Goal: Information Seeking & Learning: Learn about a topic

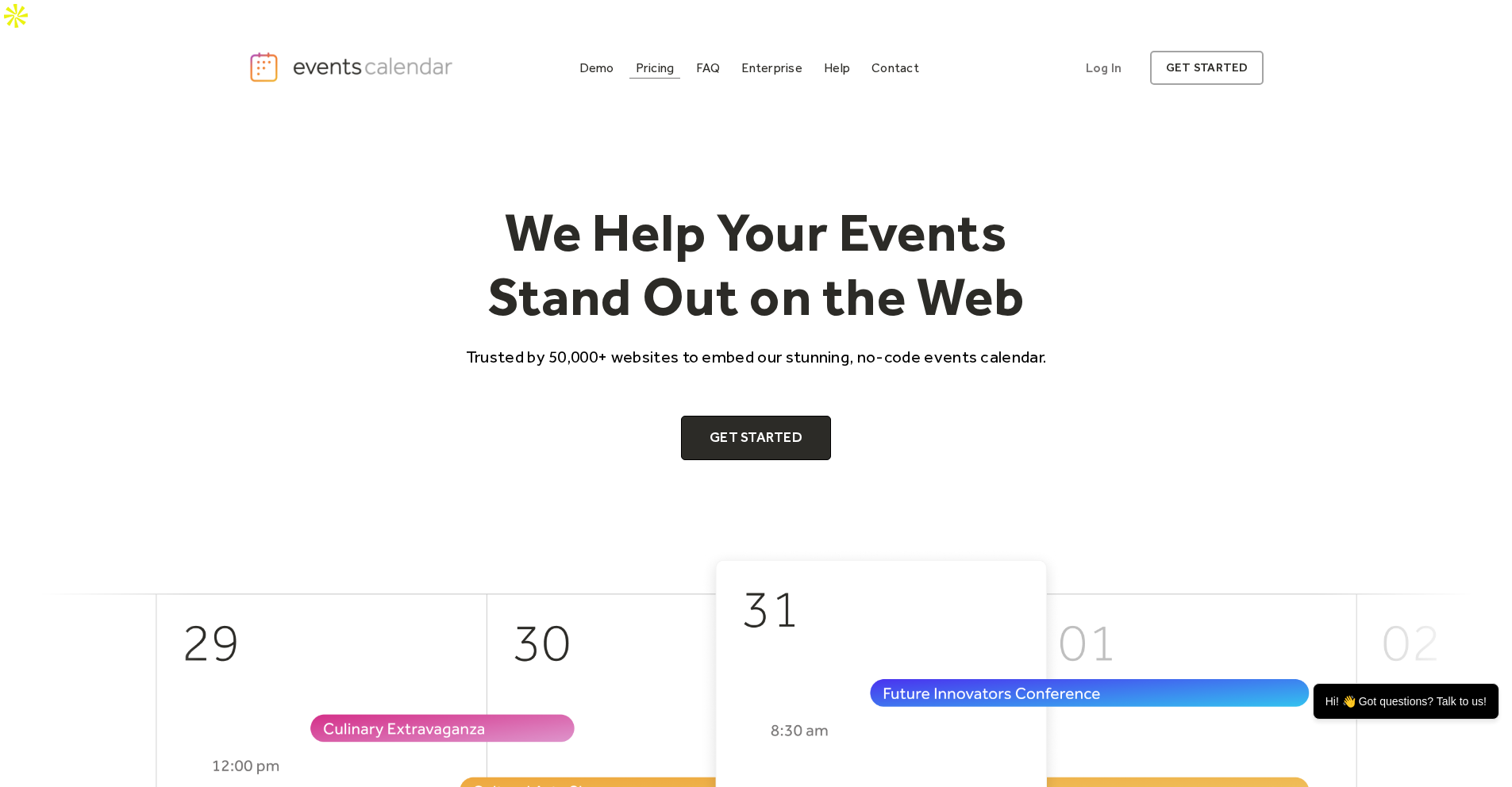
click at [644, 64] on div "Pricing" at bounding box center [655, 68] width 39 height 8
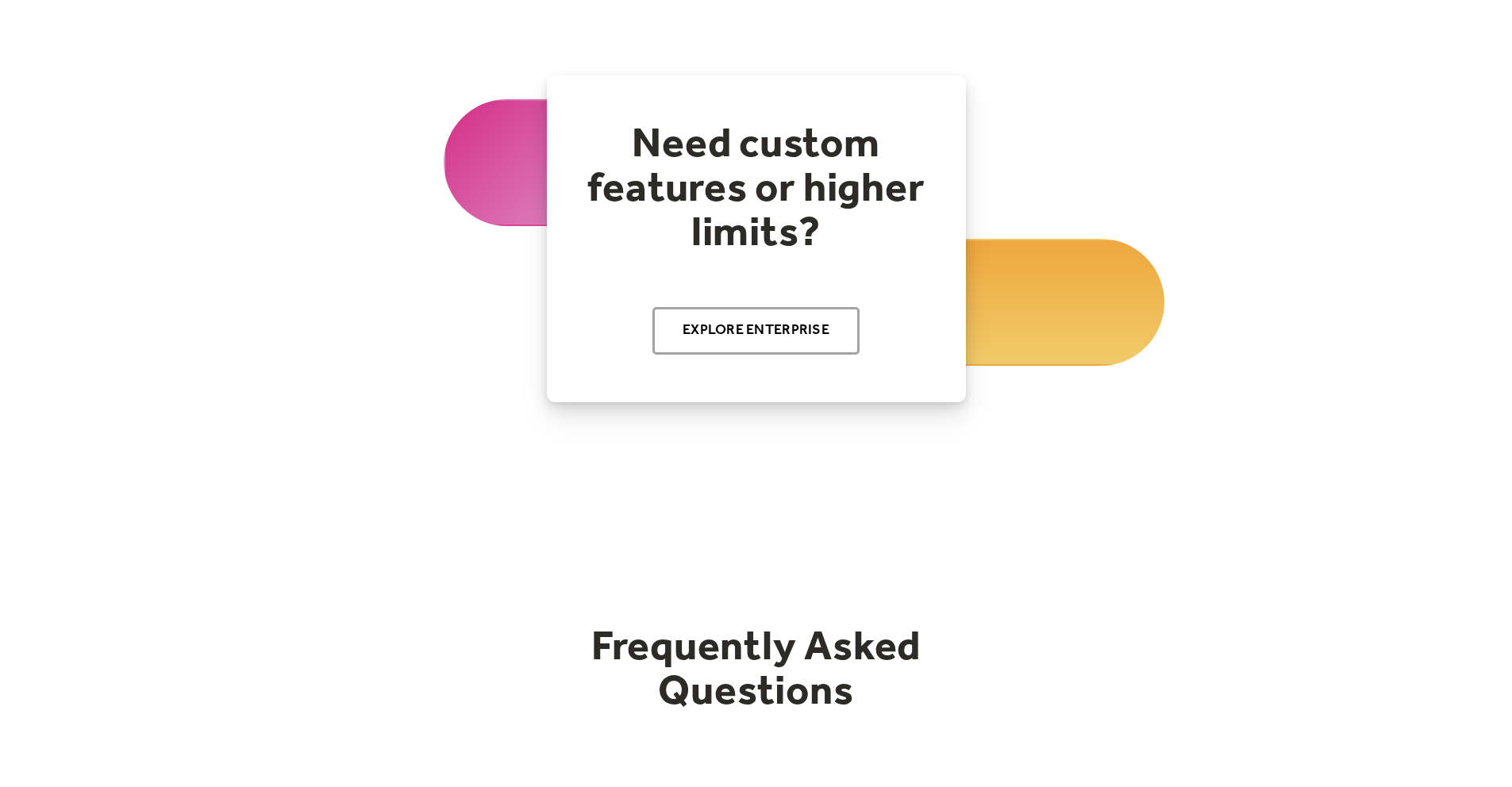
scroll to position [2391, 0]
